Goal: Task Accomplishment & Management: Manage account settings

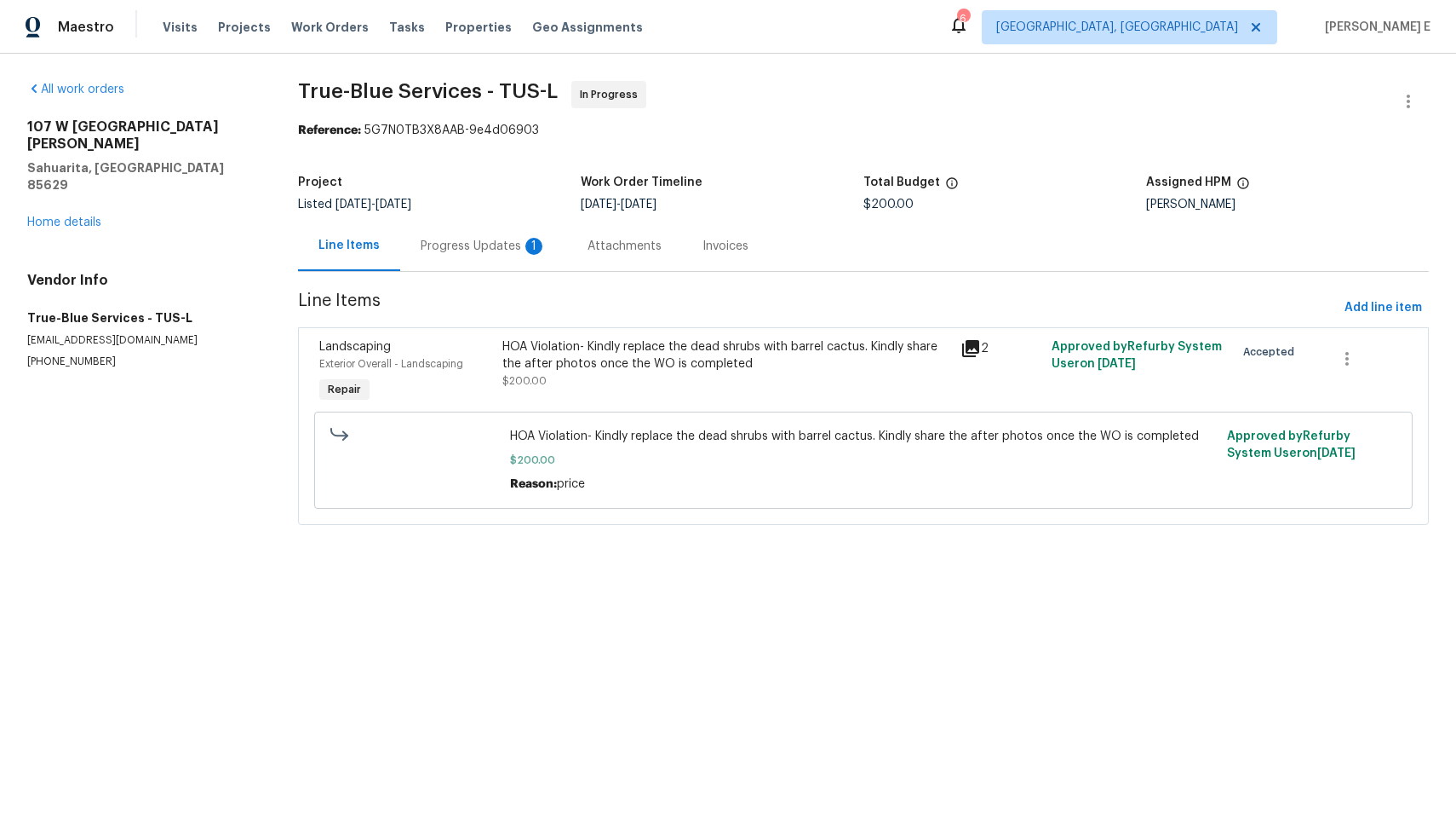
click at [476, 258] on div "Progress Updates 1" at bounding box center [484, 245] width 167 height 51
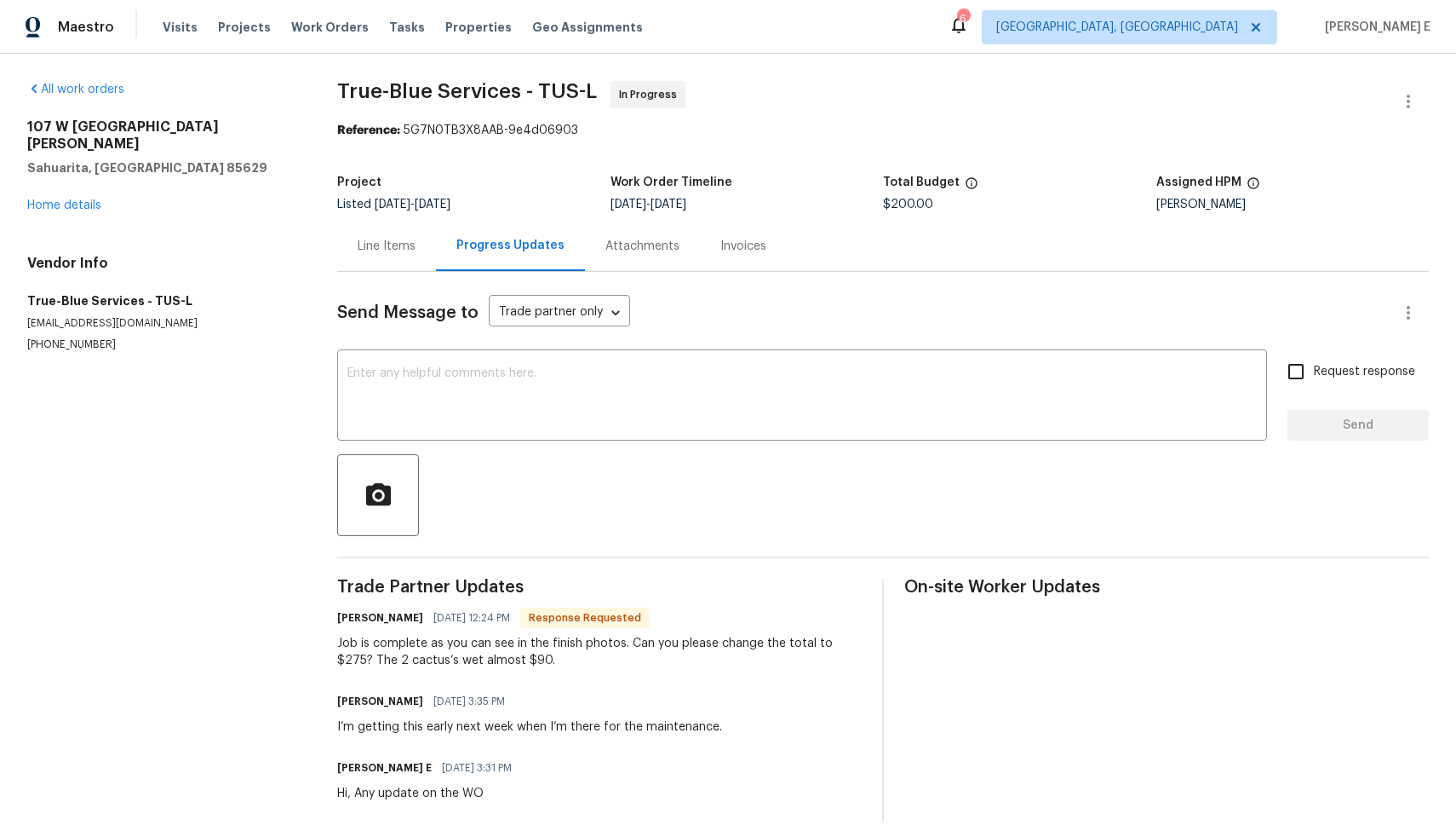
click at [388, 262] on div "Line Items" at bounding box center [386, 245] width 99 height 51
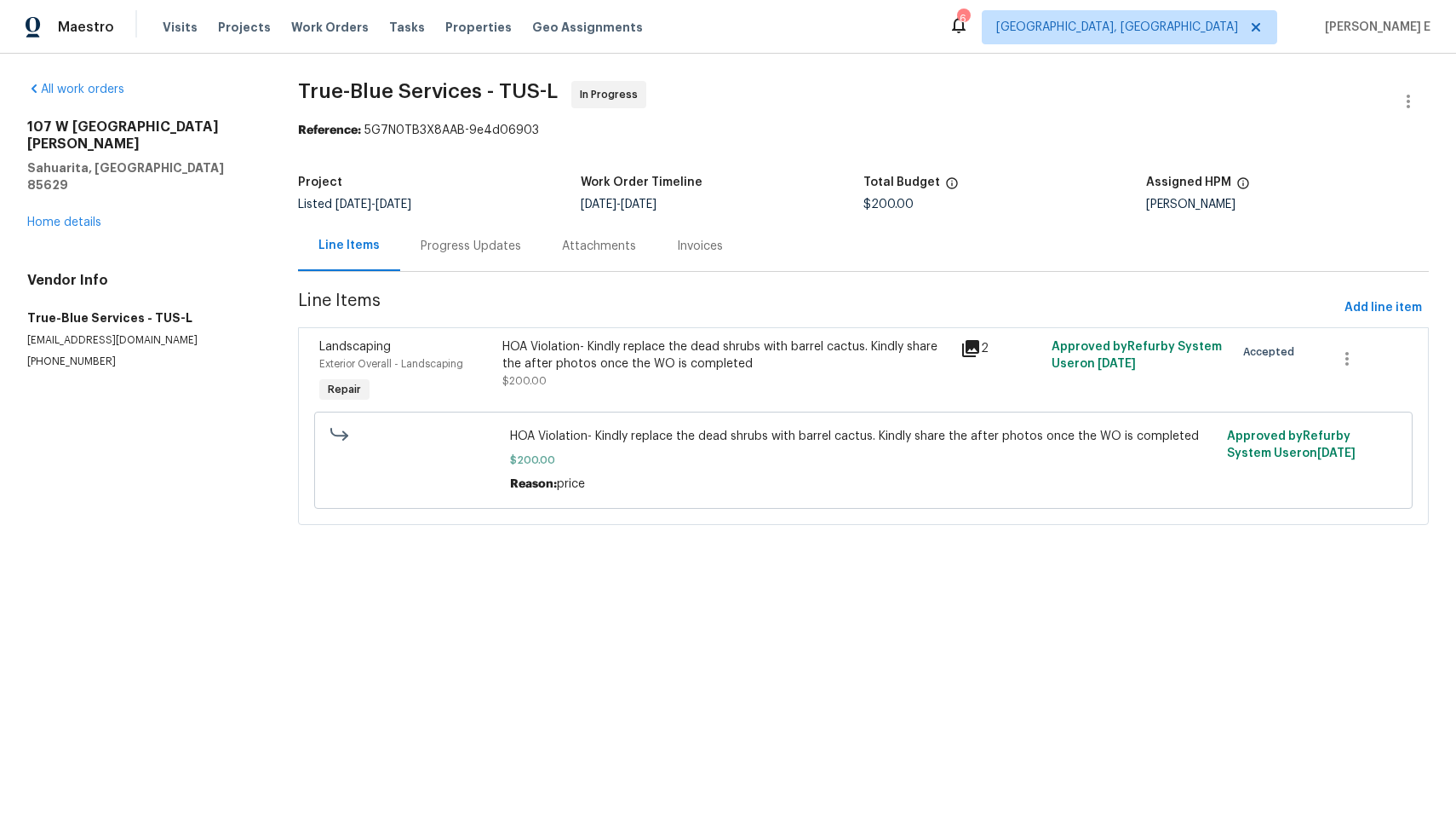
click at [869, 397] on div "HOA Violation- Kindly replace the dead shrubs with barrel cactus. Kindly share …" at bounding box center [725, 372] width 457 height 78
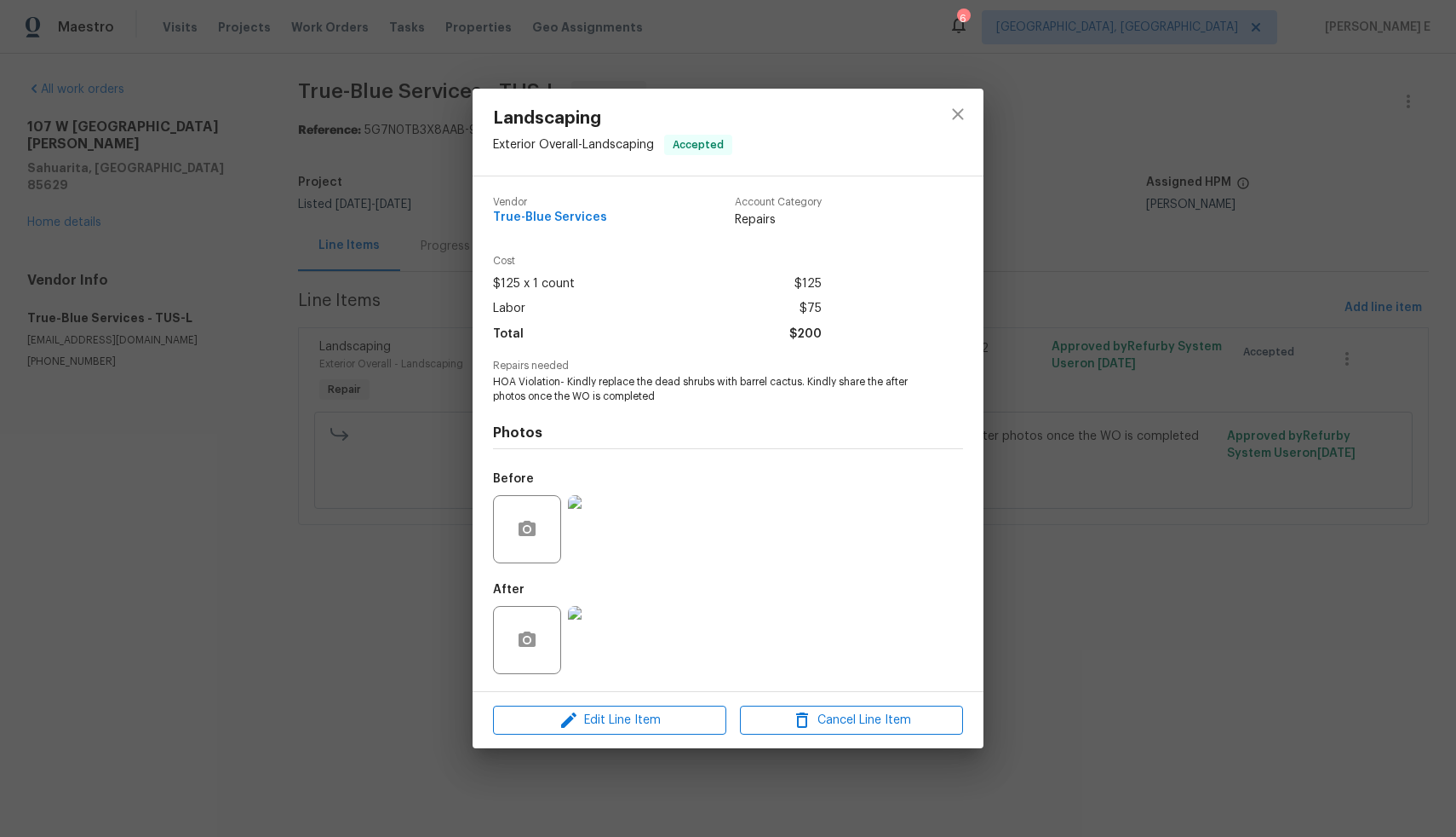
click at [609, 627] on img at bounding box center [601, 639] width 68 height 68
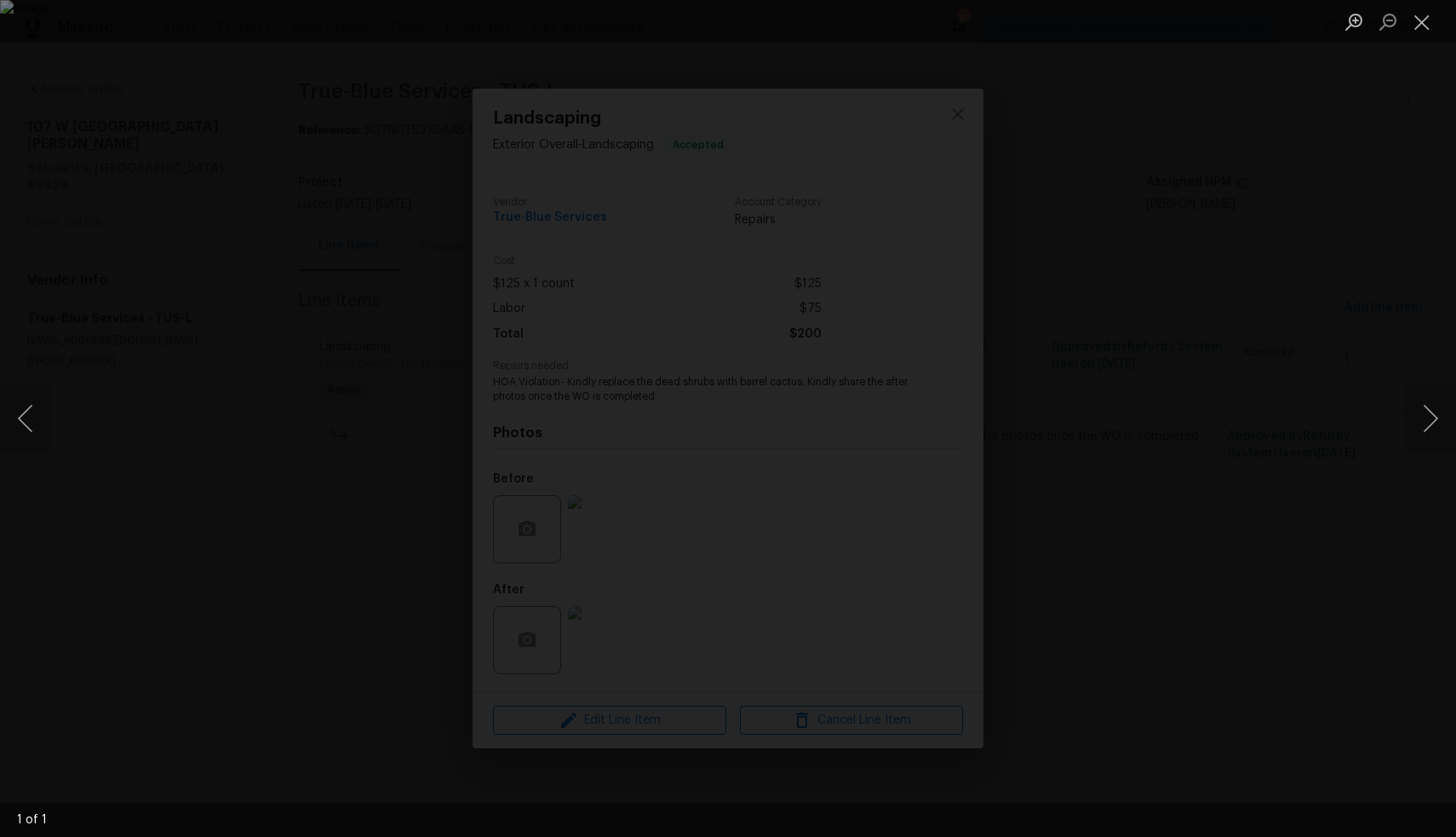
click at [1259, 542] on div "Lightbox" at bounding box center [728, 418] width 1456 height 837
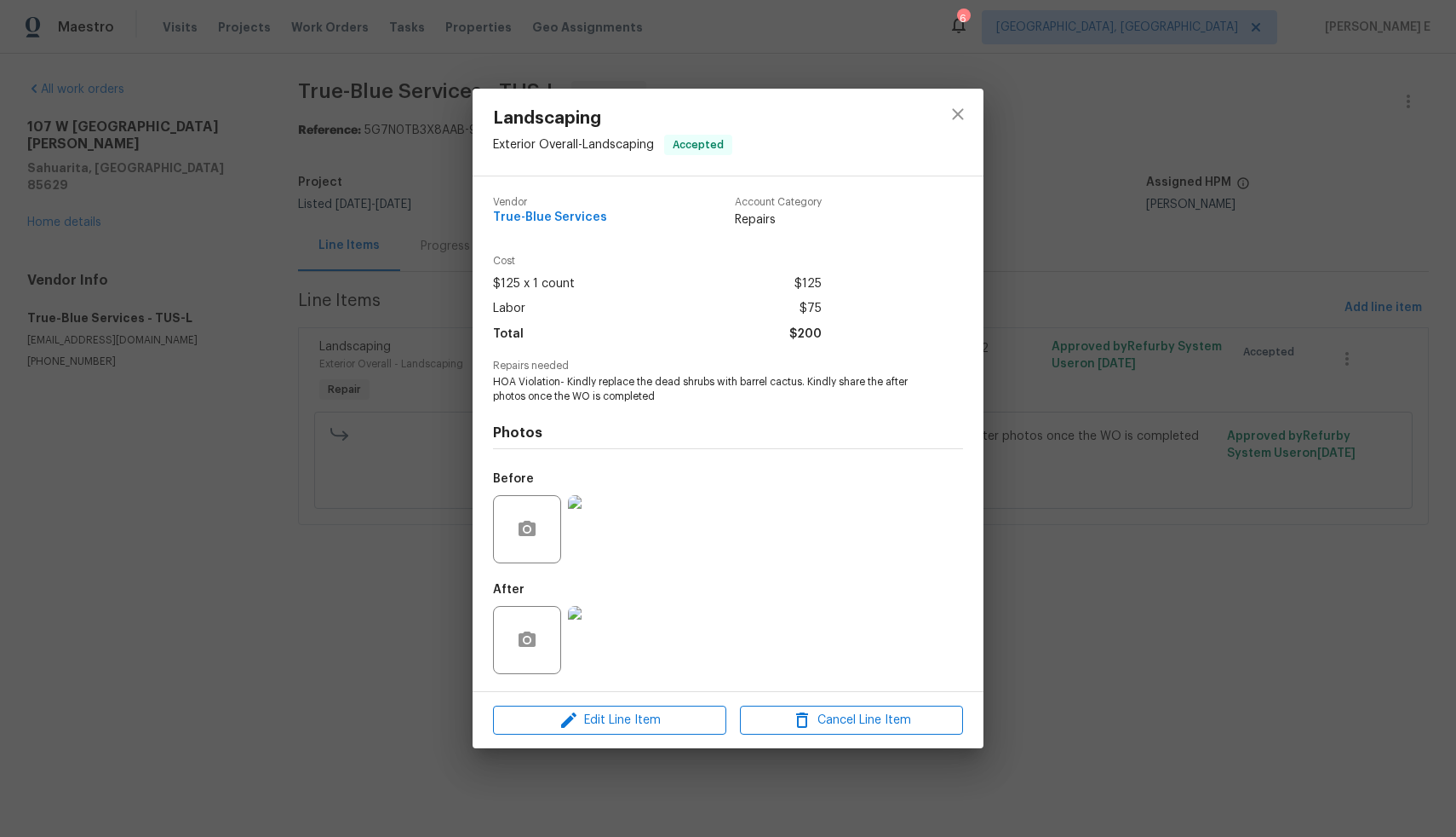
click at [1259, 542] on div "Landscaping Exterior Overall - Landscaping Accepted Vendor True-Blue Services A…" at bounding box center [728, 418] width 1456 height 837
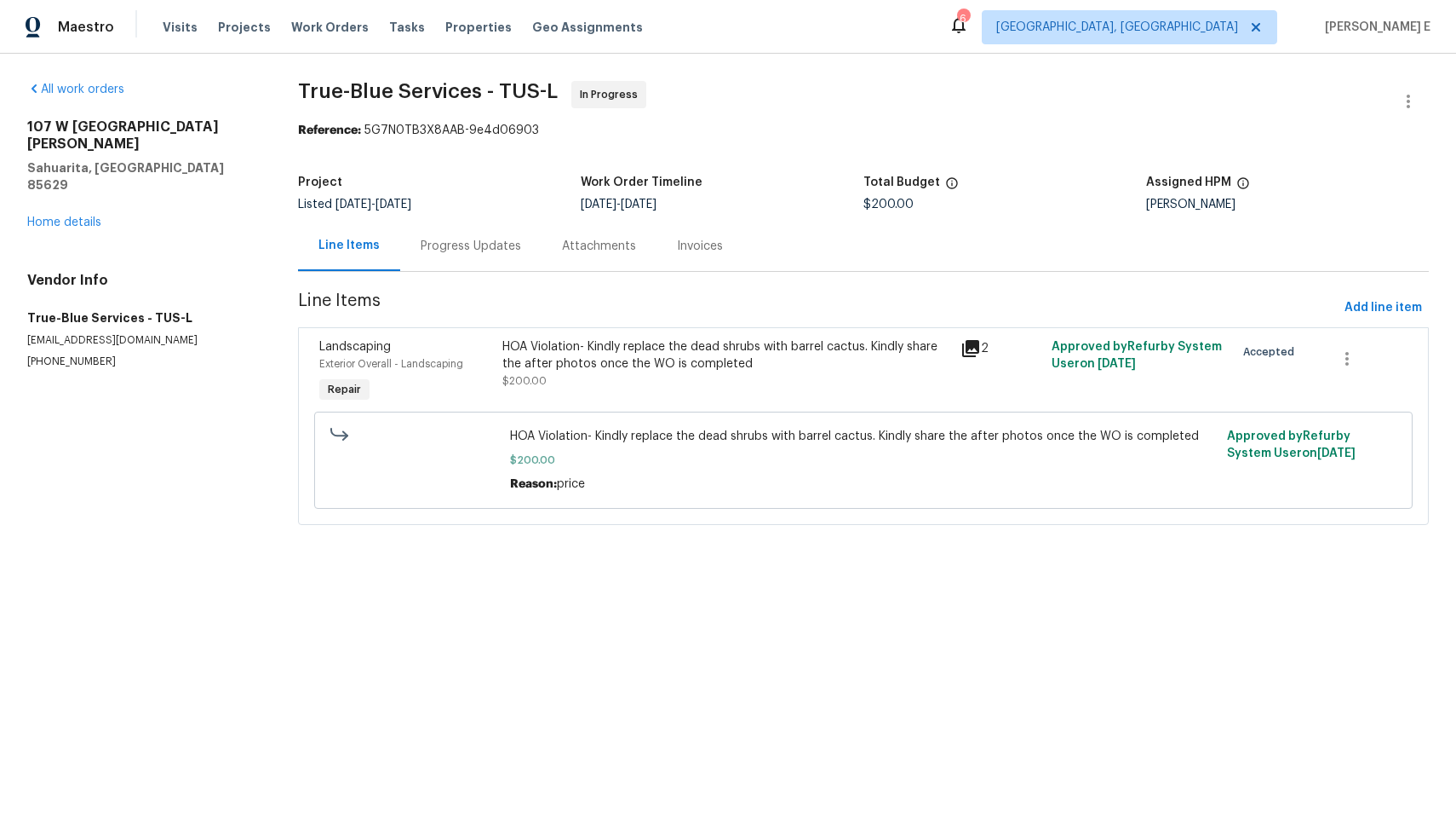
click at [612, 480] on div "Reason: price" at bounding box center [863, 484] width 707 height 17
click at [671, 366] on div "HOA Violation- Kindly replace the dead shrubs with barrel cactus. Kindly share …" at bounding box center [726, 355] width 447 height 34
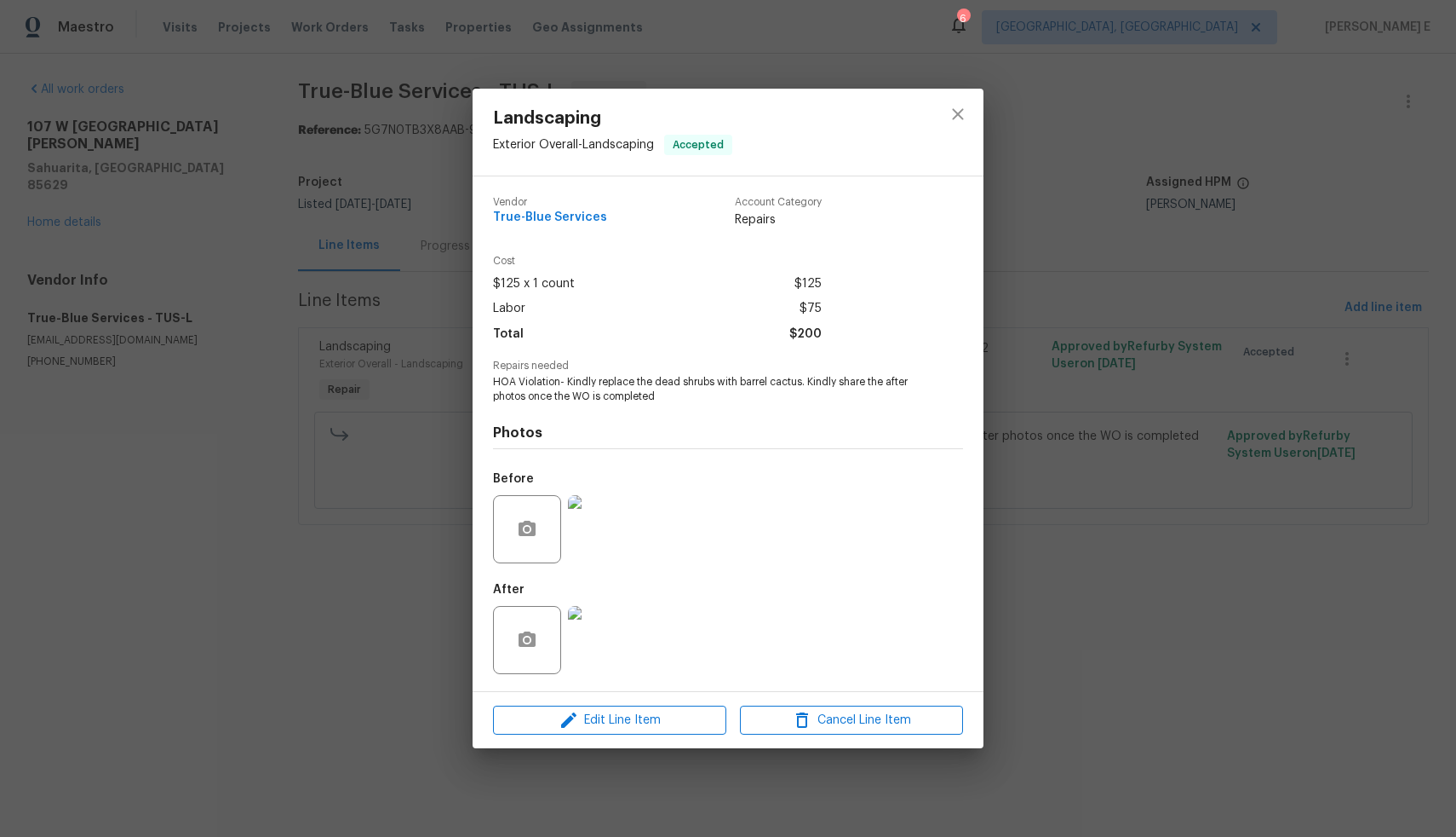
click at [613, 625] on img at bounding box center [601, 639] width 68 height 68
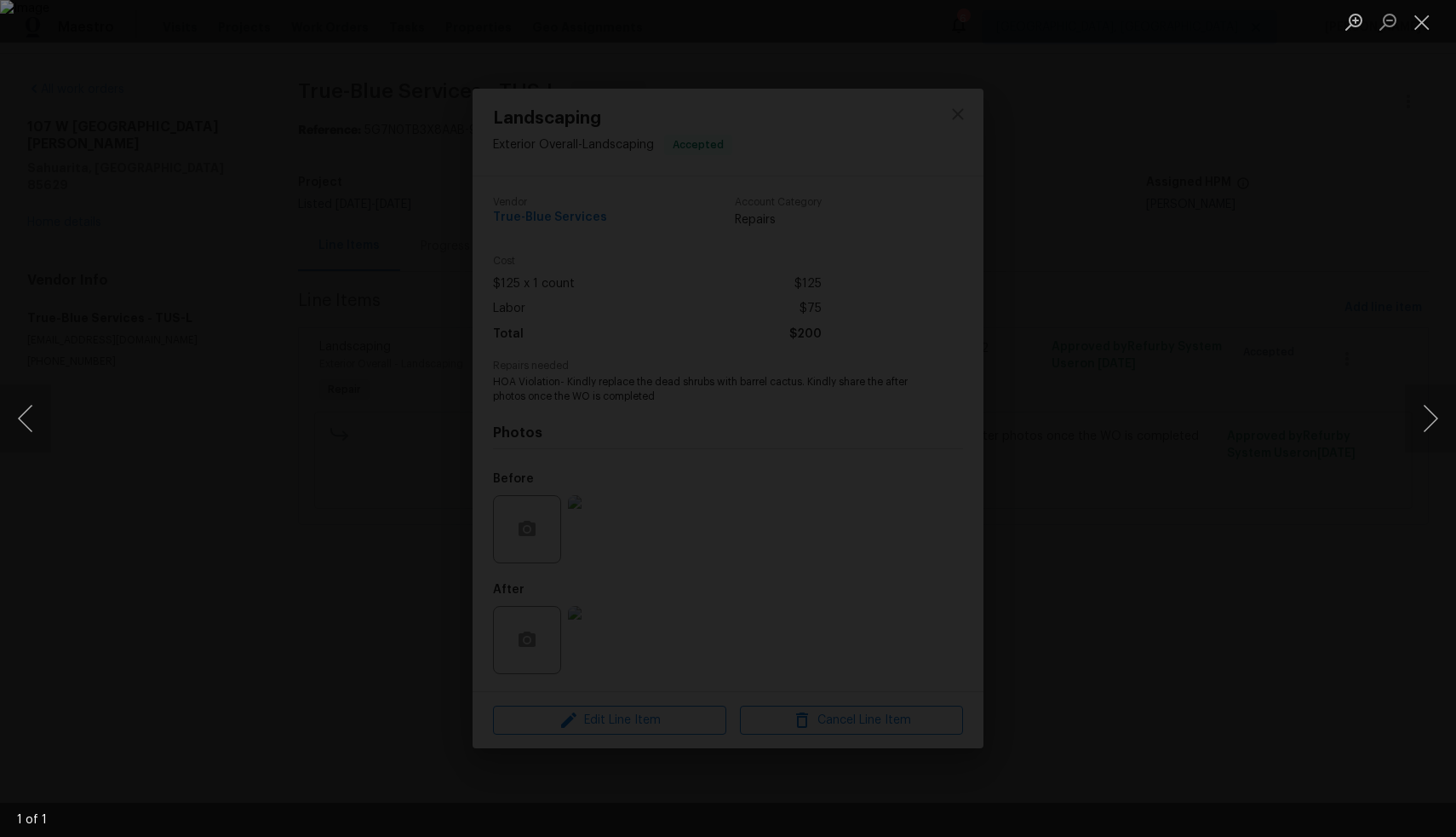
click at [1245, 535] on div "Lightbox" at bounding box center [728, 418] width 1456 height 837
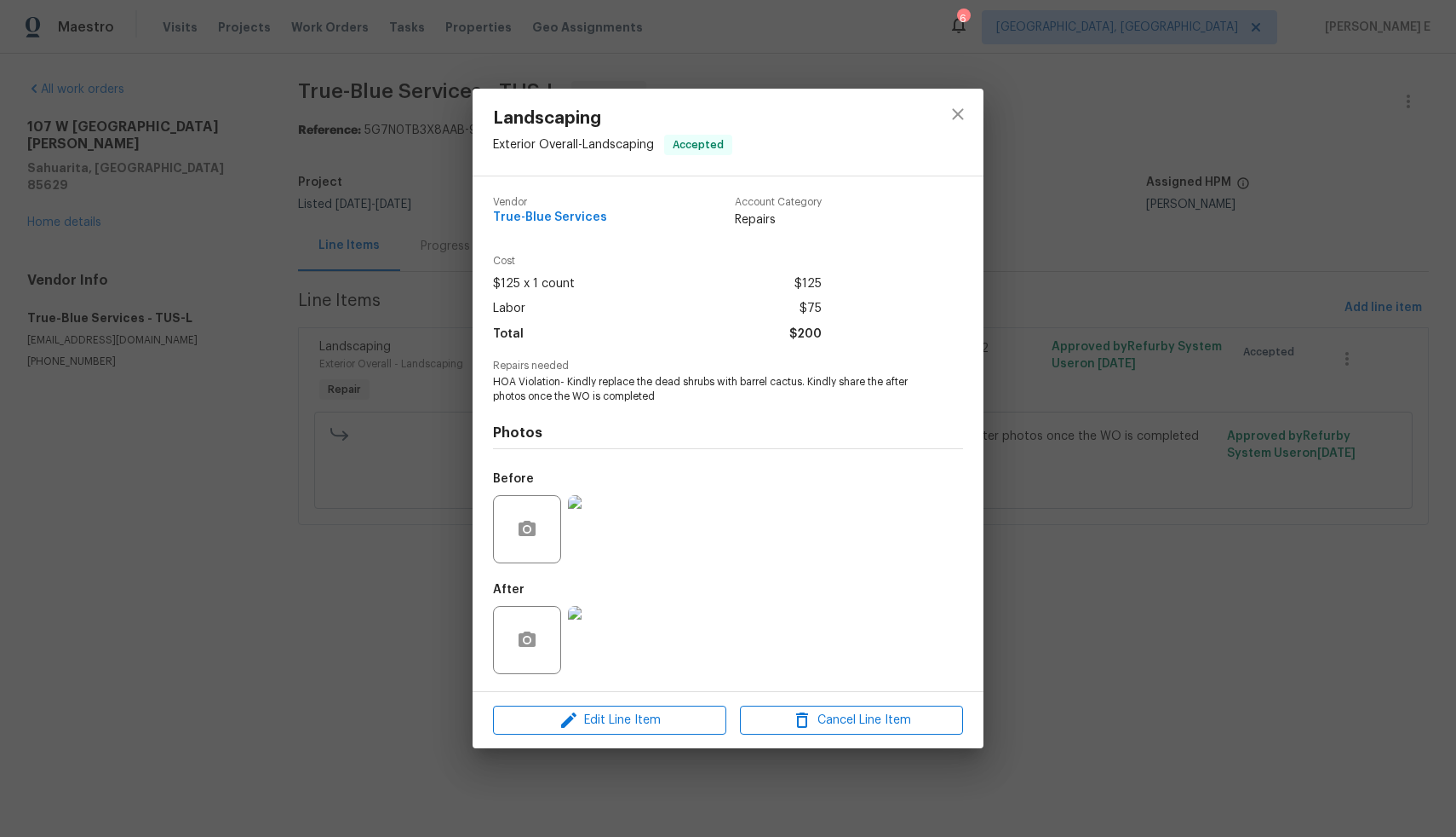
click at [1265, 555] on div "Landscaping Exterior Overall - Landscaping Accepted Vendor True-Blue Services A…" at bounding box center [728, 418] width 1456 height 837
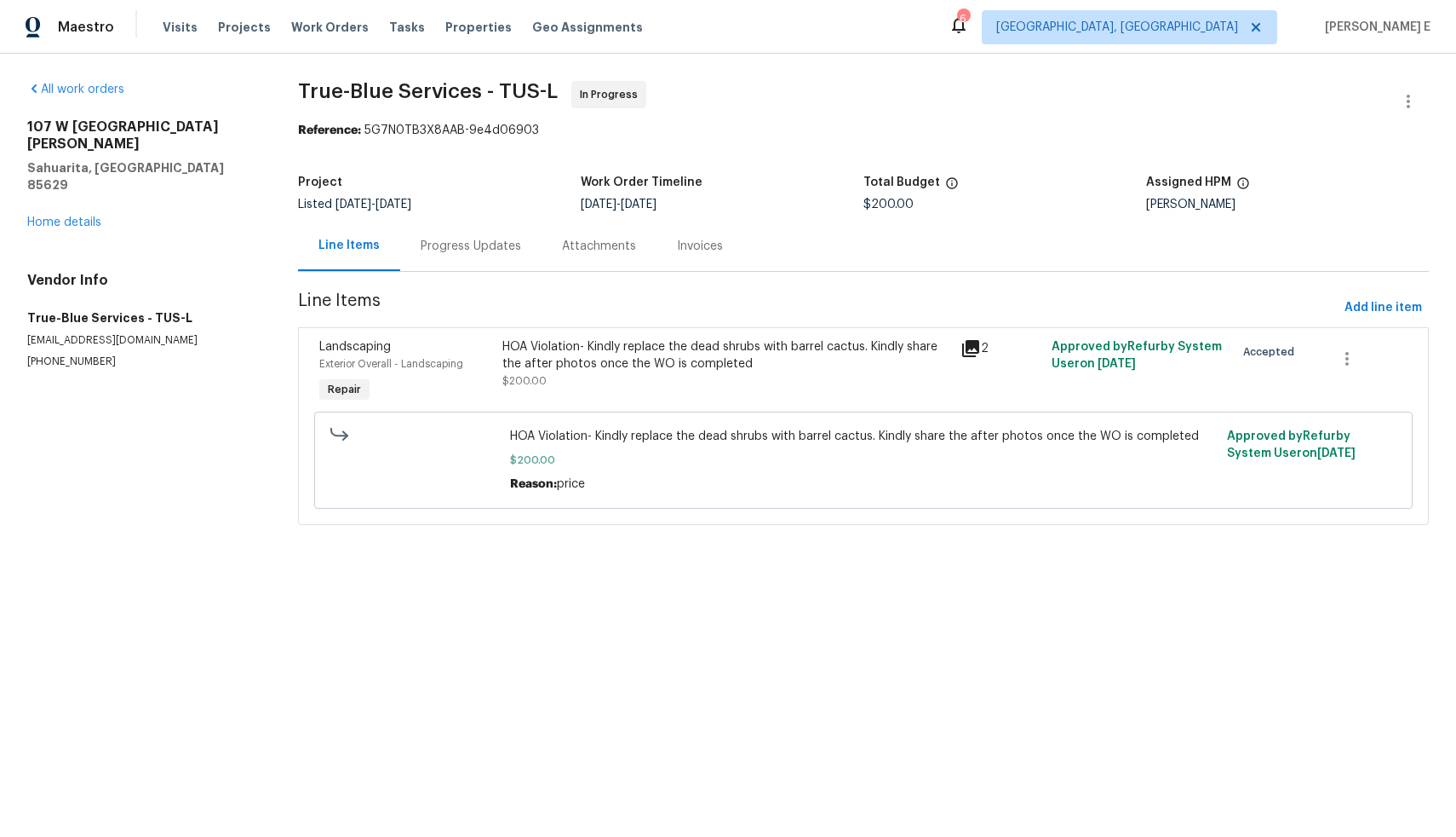
click at [480, 250] on div "Progress Updates" at bounding box center [470, 246] width 100 height 17
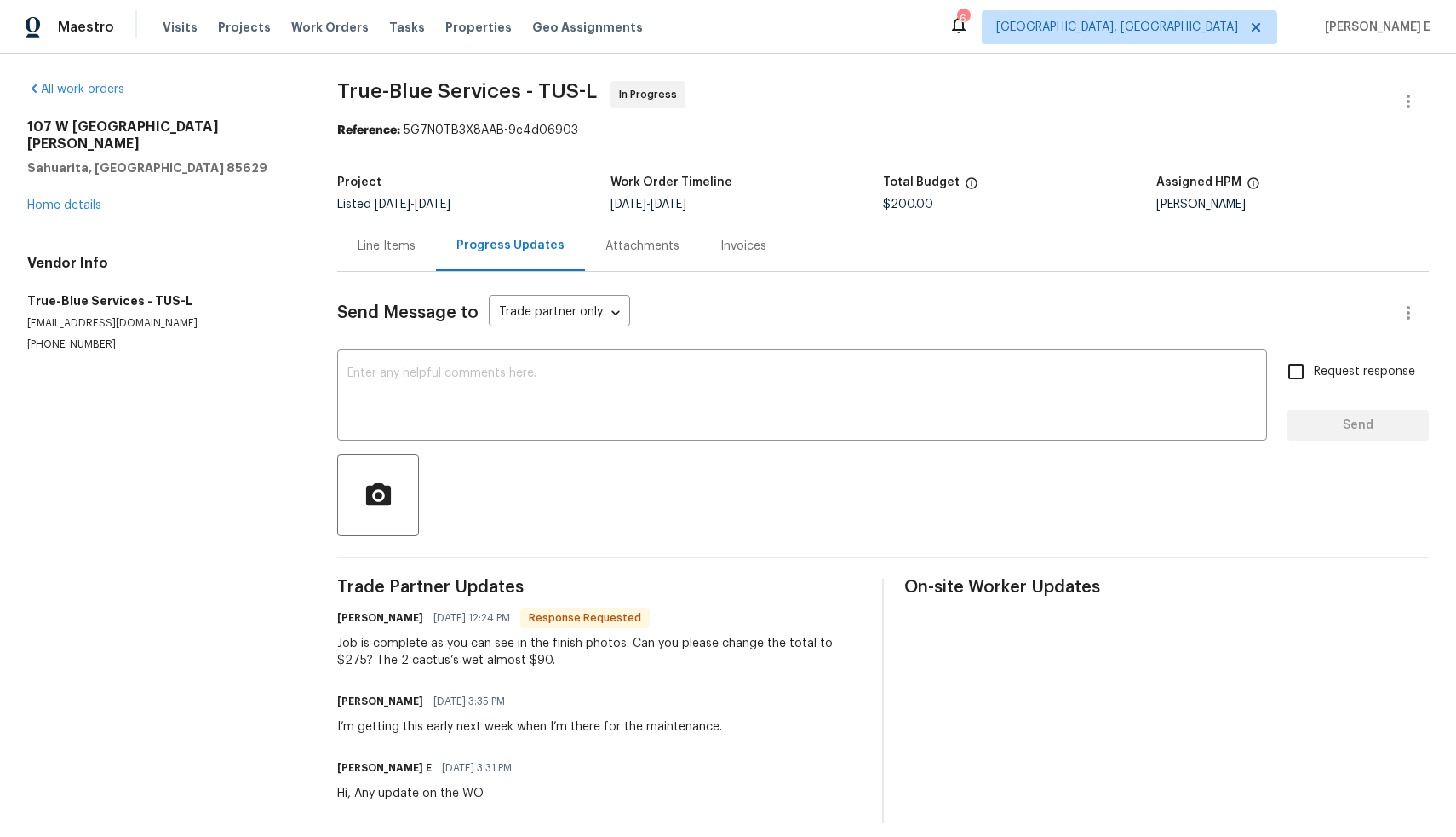
click at [400, 251] on div "Line Items" at bounding box center [386, 246] width 58 height 17
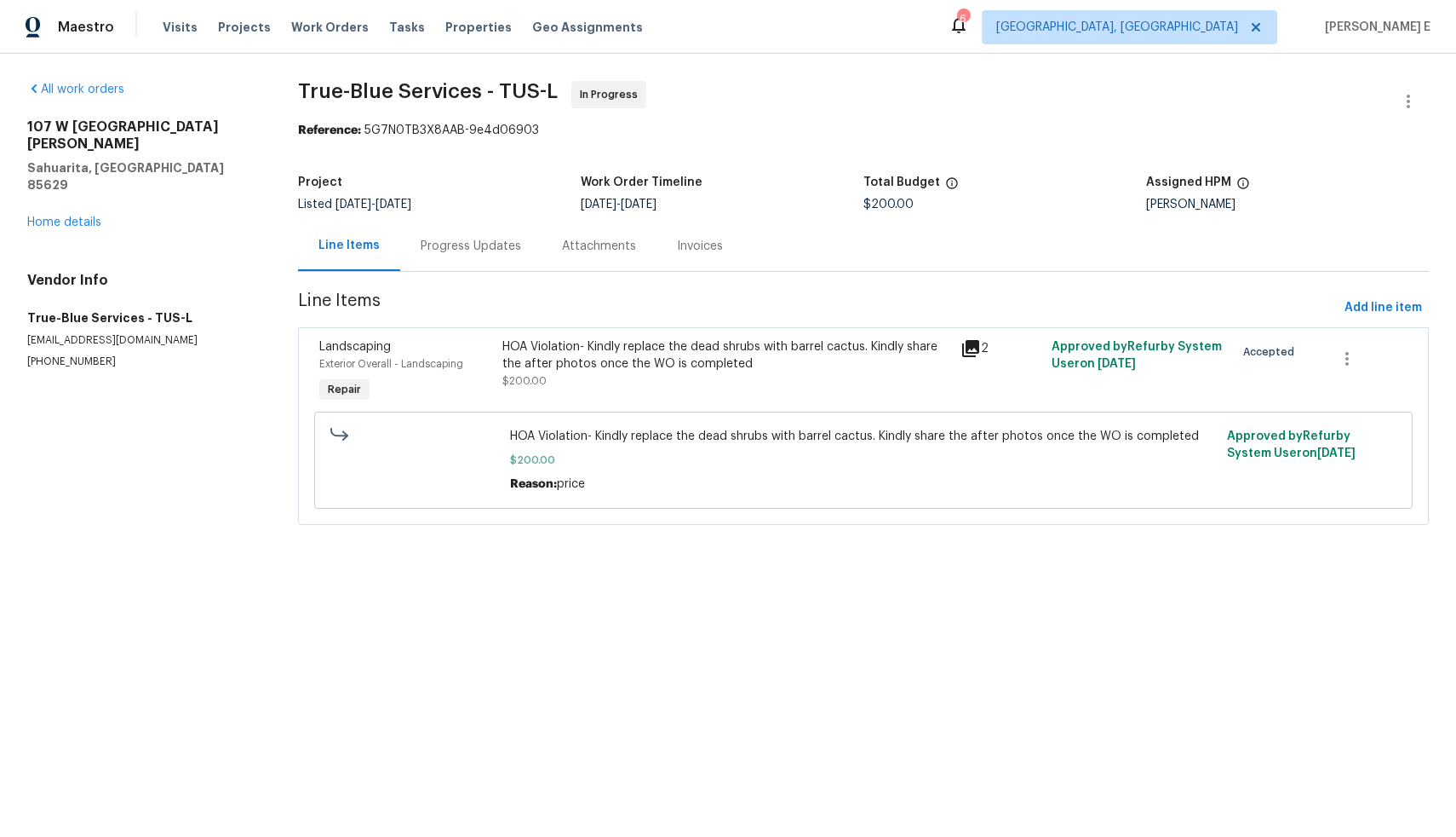
click at [506, 401] on div "HOA Violation- Kindly replace the dead shrubs with barrel cactus. Kindly share …" at bounding box center [725, 372] width 457 height 78
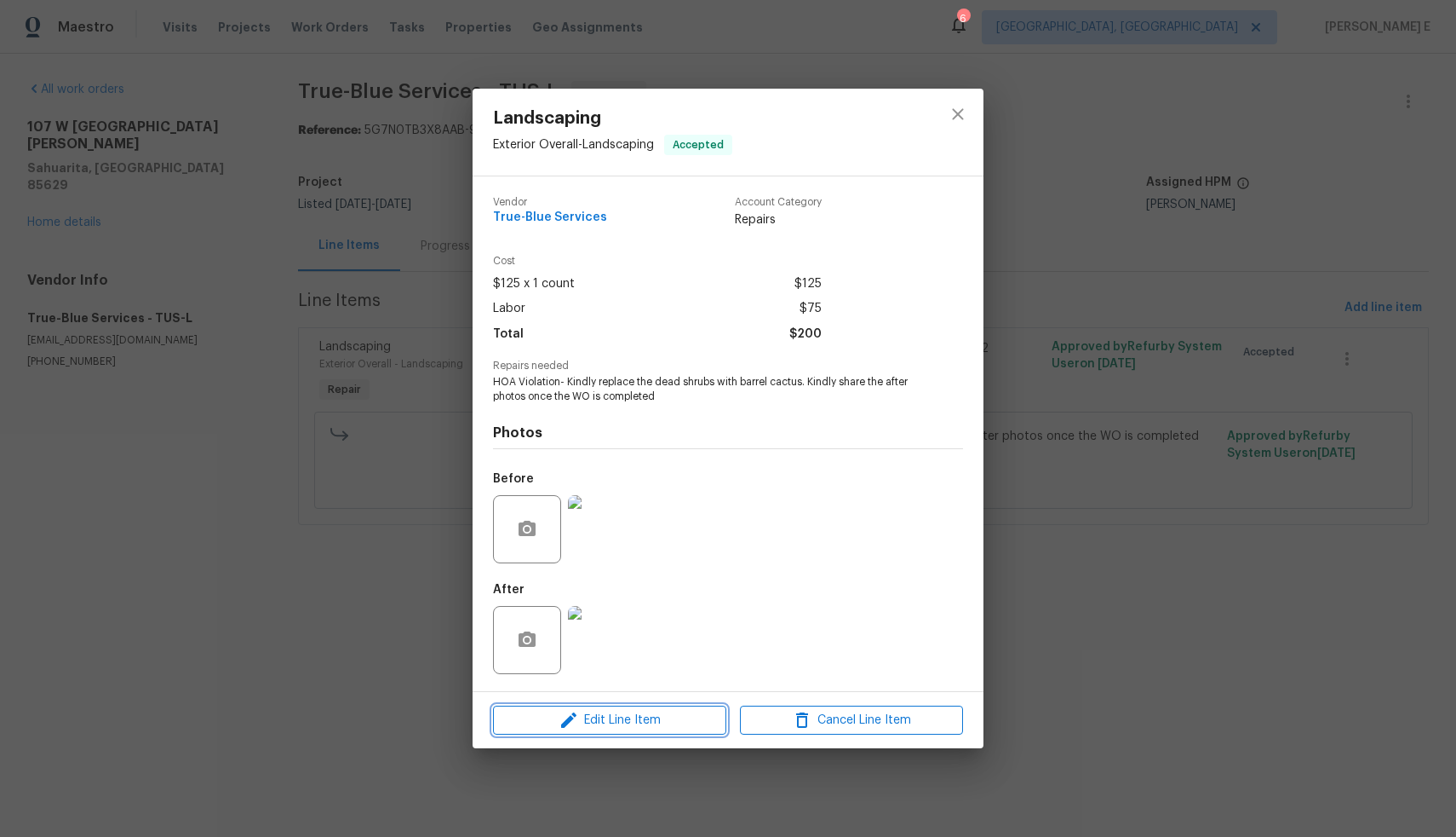
click at [583, 717] on span "Edit Line Item" at bounding box center [610, 721] width 223 height 21
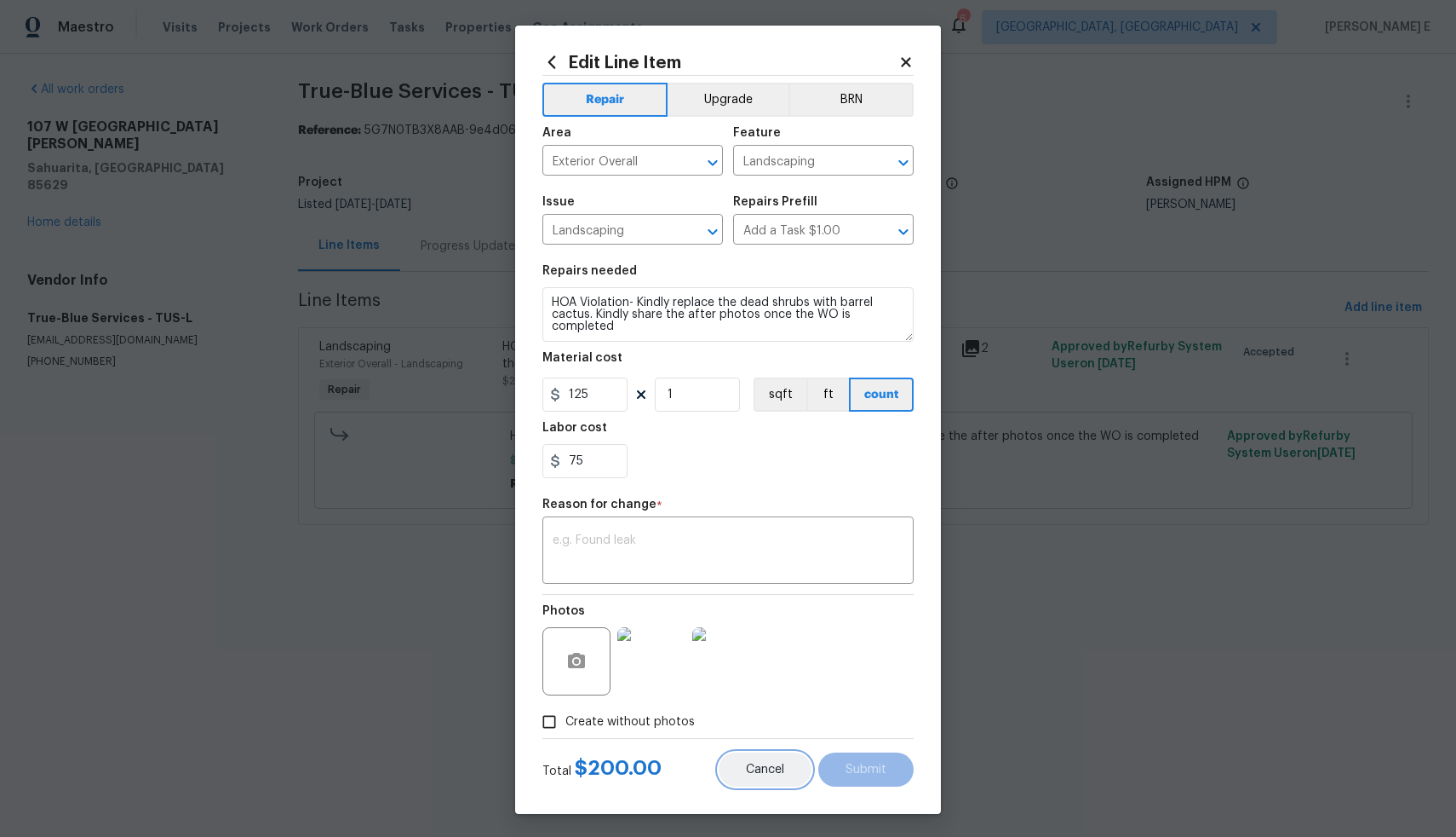
click at [769, 784] on button "Cancel" at bounding box center [764, 769] width 93 height 34
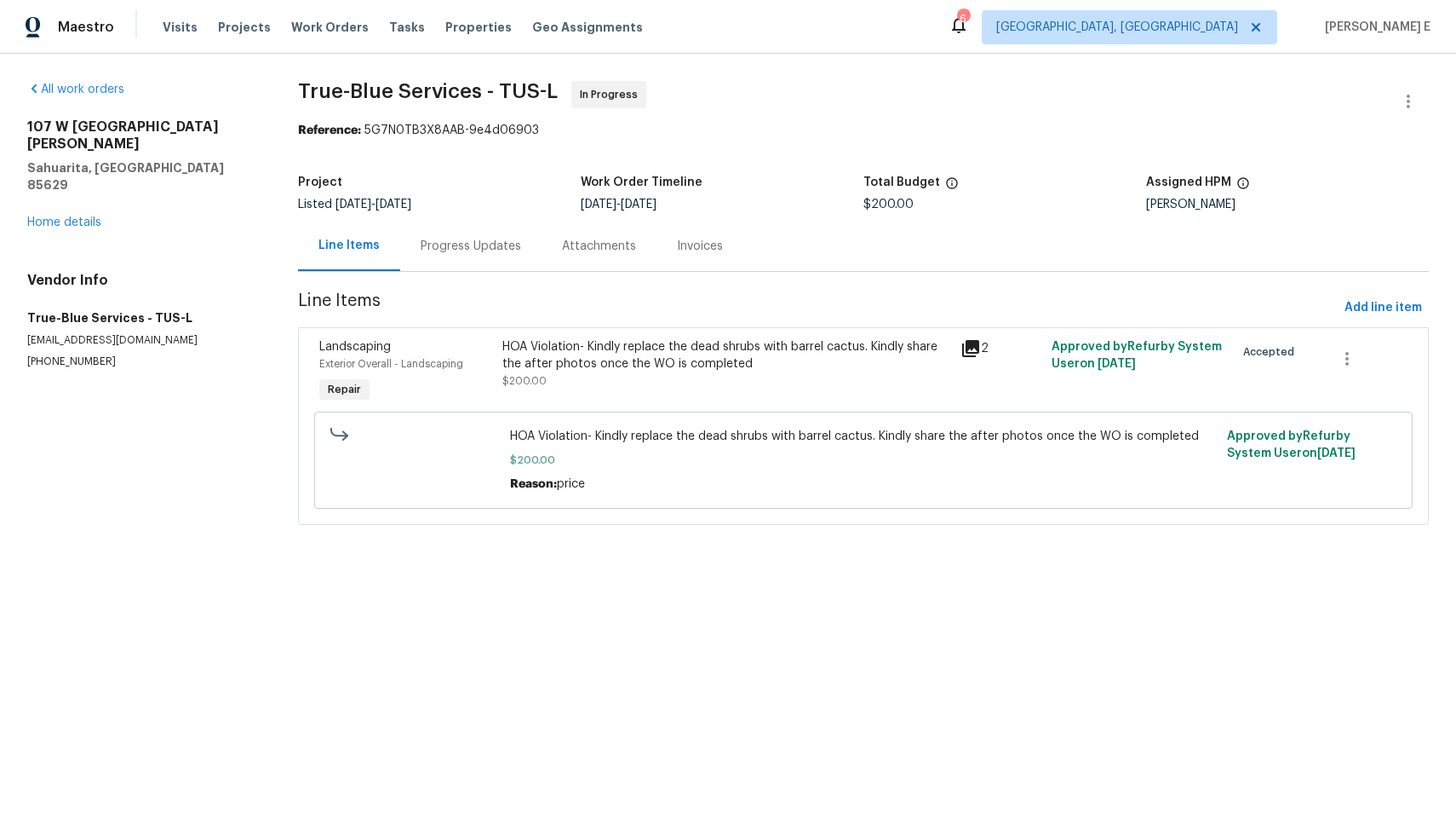
click at [519, 344] on div "HOA Violation- Kindly replace the dead shrubs with barrel cactus. Kindly share …" at bounding box center [726, 355] width 447 height 34
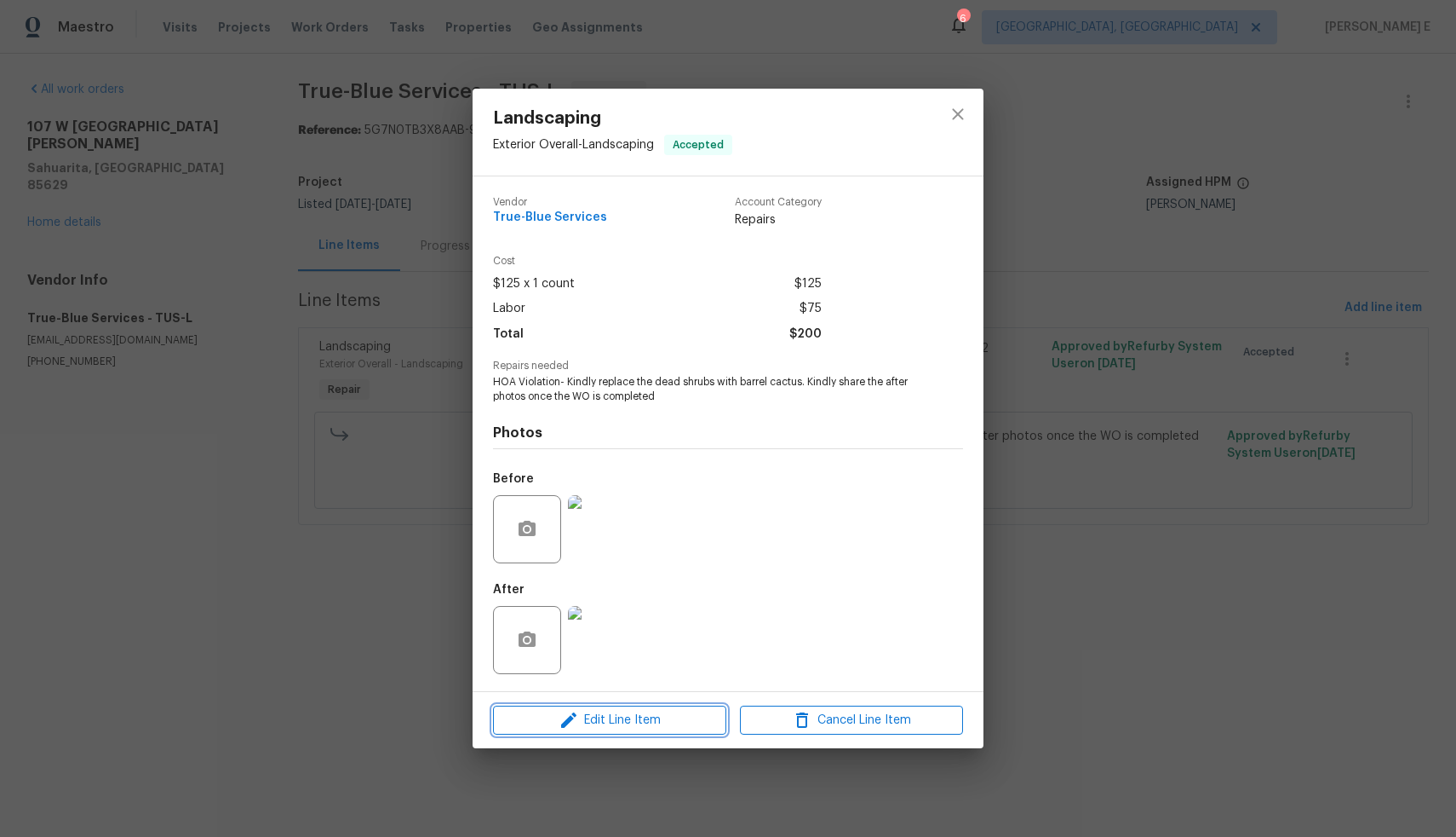
click at [575, 717] on icon "button" at bounding box center [569, 720] width 20 height 20
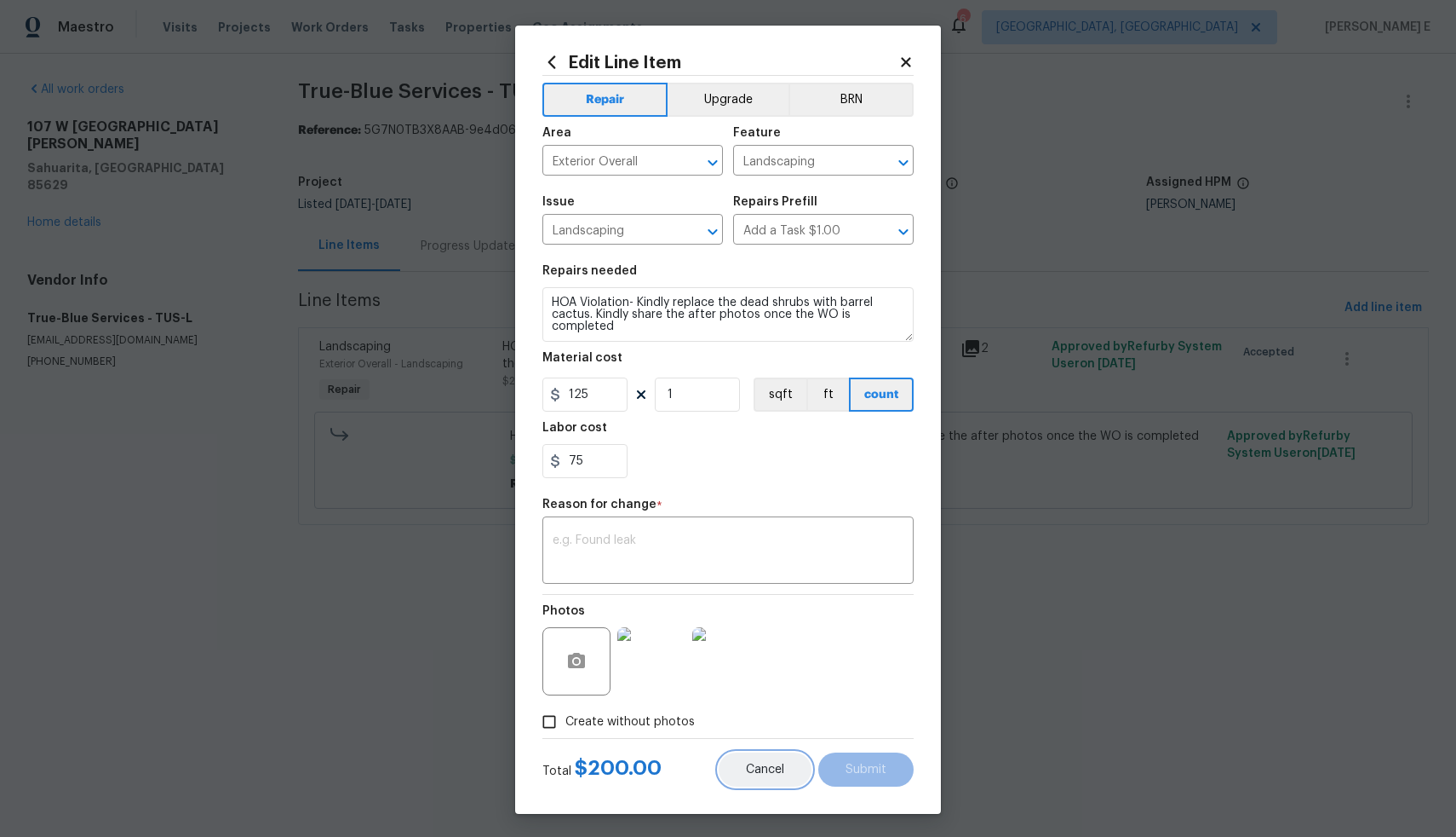
click at [765, 782] on button "Cancel" at bounding box center [764, 769] width 93 height 34
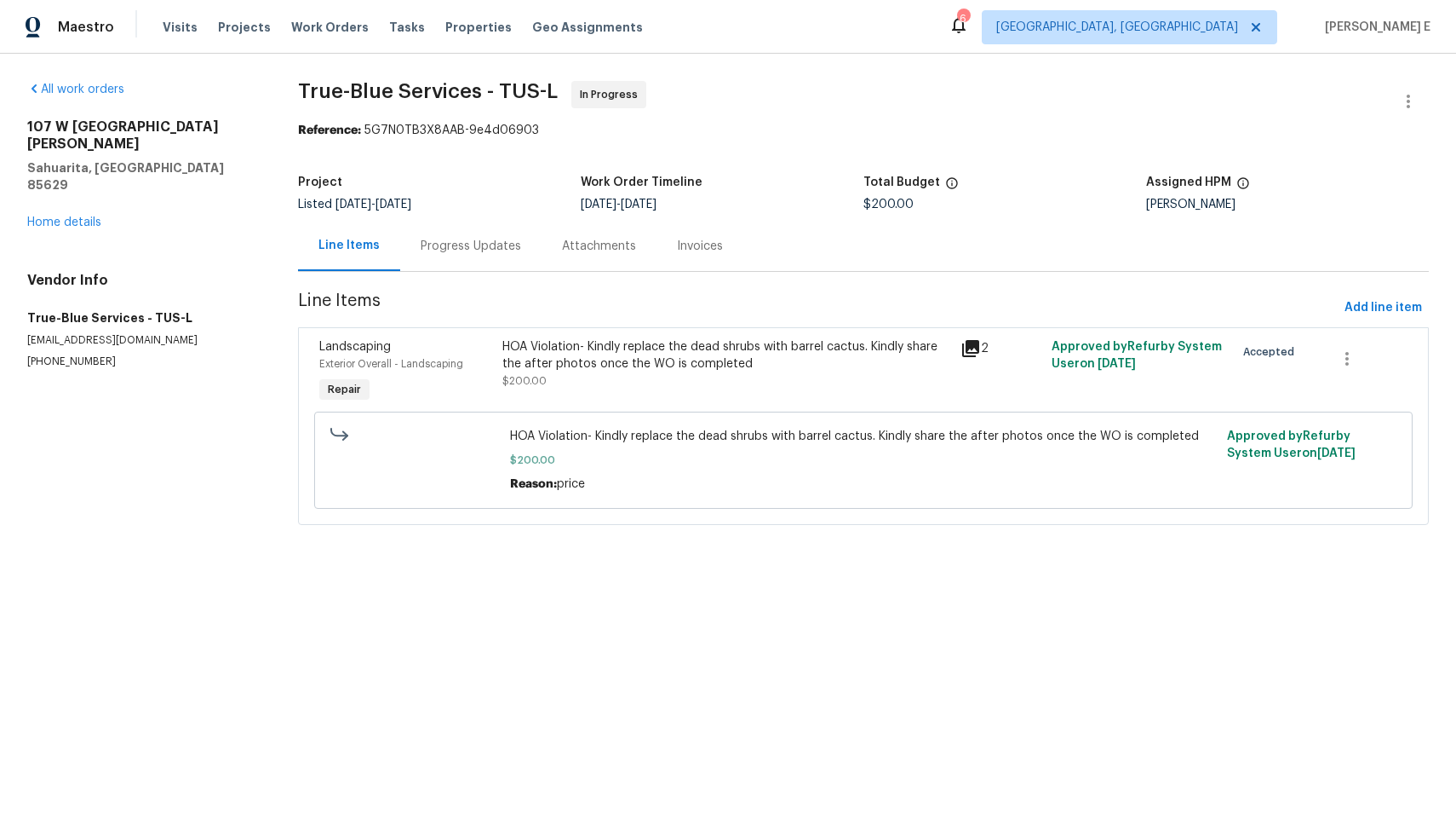
click at [639, 457] on span "$200.00" at bounding box center [863, 460] width 707 height 17
click at [652, 381] on div "HOA Violation- Kindly replace the dead shrubs with barrel cactus. Kindly share …" at bounding box center [726, 364] width 447 height 52
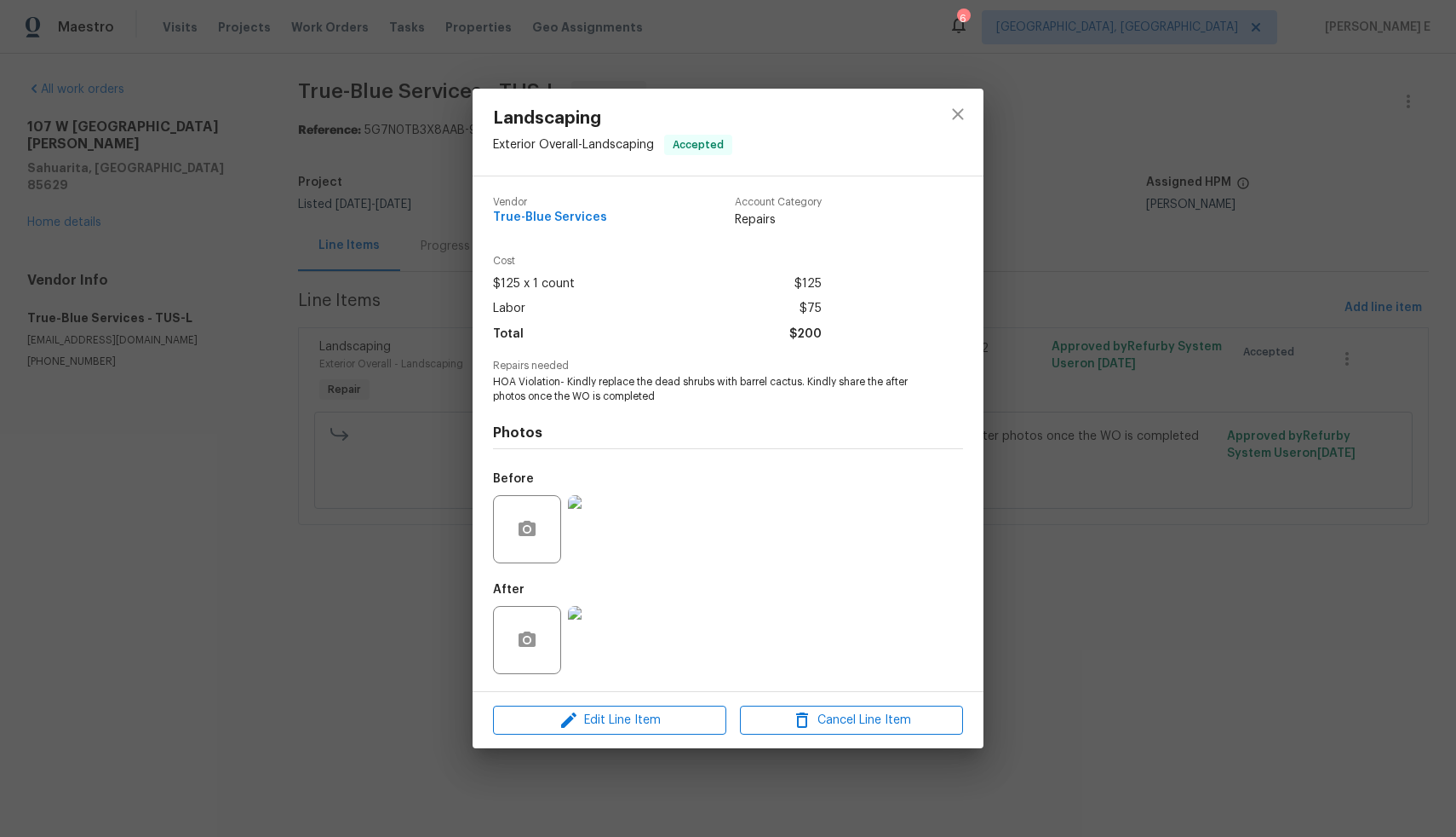
click at [604, 638] on img at bounding box center [601, 639] width 68 height 68
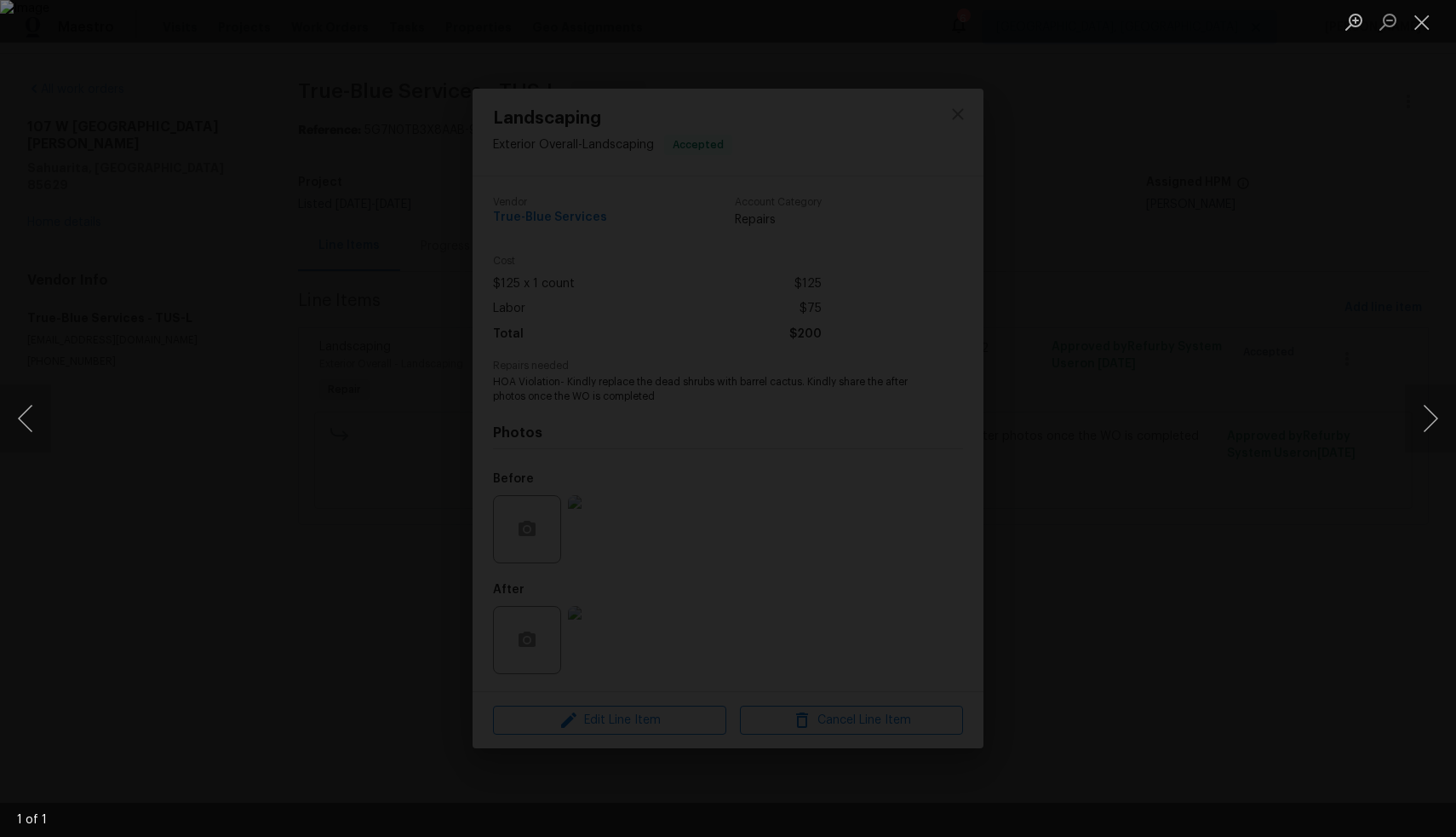
click at [1336, 344] on div "Lightbox" at bounding box center [728, 418] width 1456 height 837
